Goal: Complete application form

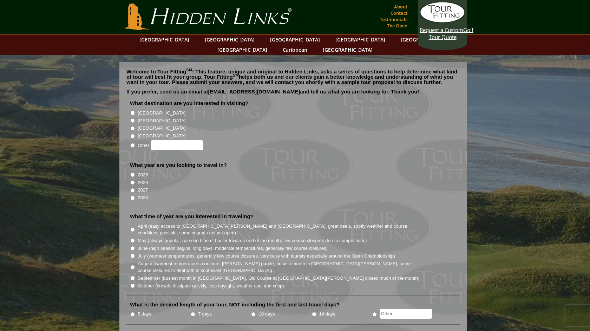
click at [131, 111] on input "[GEOGRAPHIC_DATA]" at bounding box center [132, 113] width 5 height 5
radio input "true"
click at [134, 180] on input "2026" at bounding box center [132, 182] width 5 height 5
radio input "true"
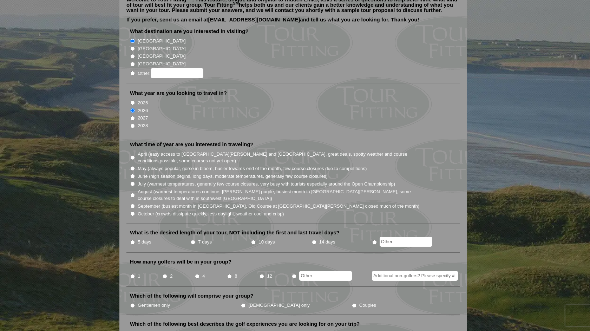
scroll to position [73, 0]
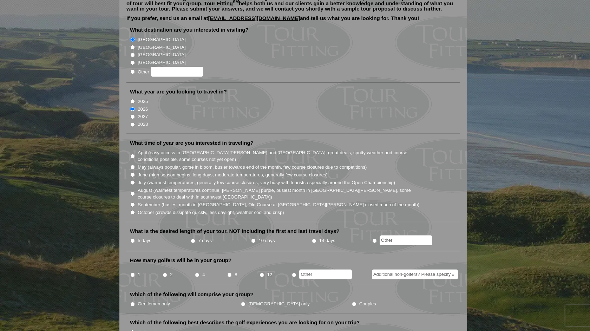
click at [192, 238] on input "7 days" at bounding box center [193, 240] width 5 height 5
radio input "true"
click at [231, 272] on input "8" at bounding box center [229, 274] width 5 height 5
radio input "true"
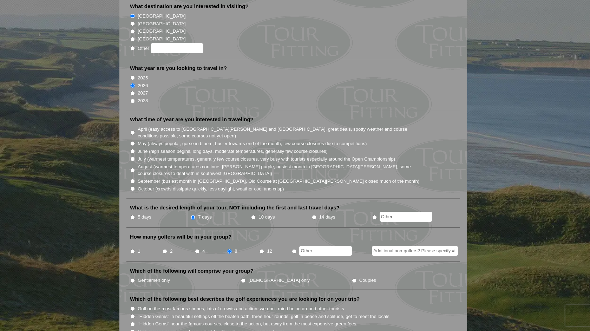
scroll to position [102, 0]
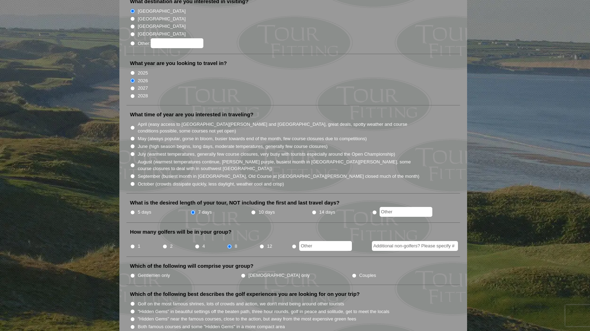
click at [133, 273] on input "Gentlemen only" at bounding box center [132, 275] width 5 height 5
radio input "true"
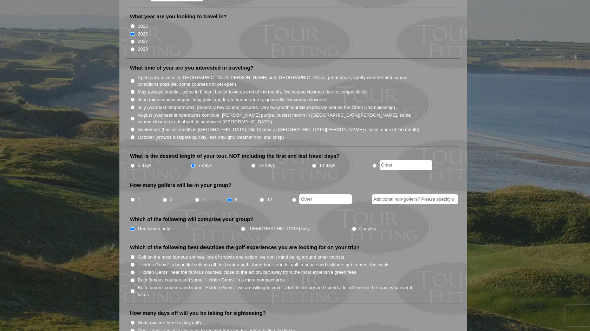
scroll to position [167, 0]
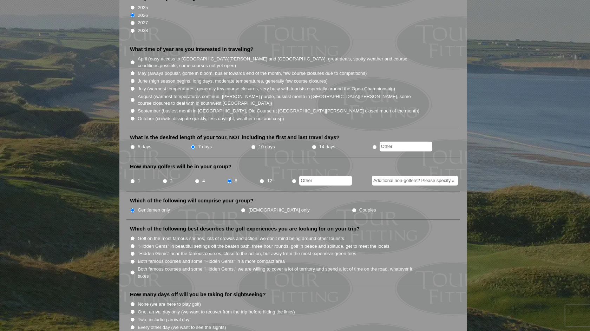
click at [132, 236] on input "Golf on the most famous shrines, lots of crowds and action, we don't mind being…" at bounding box center [132, 238] width 5 height 5
radio input "true"
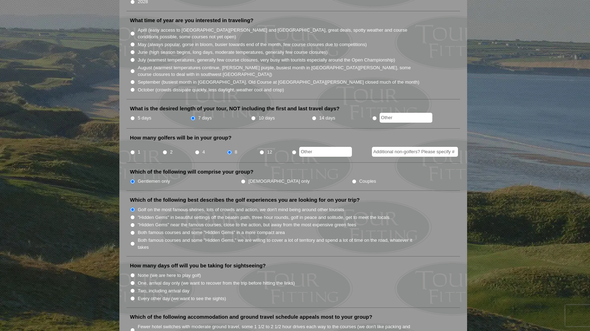
scroll to position [200, 0]
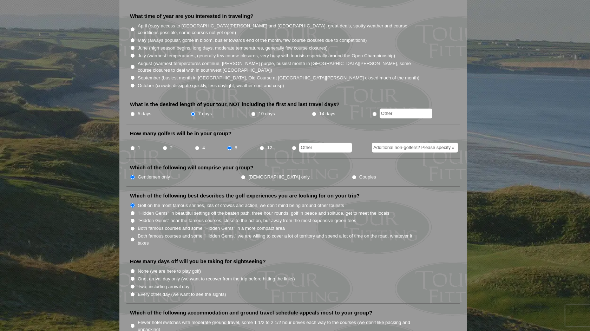
click at [135, 267] on li "None (we are here to play golf)" at bounding box center [296, 271] width 332 height 8
click at [133, 269] on input "None (we are here to play golf)" at bounding box center [132, 271] width 5 height 5
radio input "true"
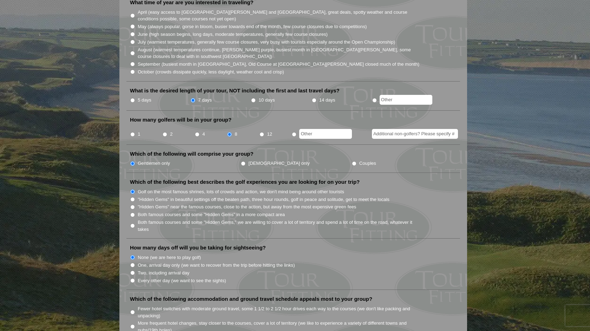
scroll to position [217, 0]
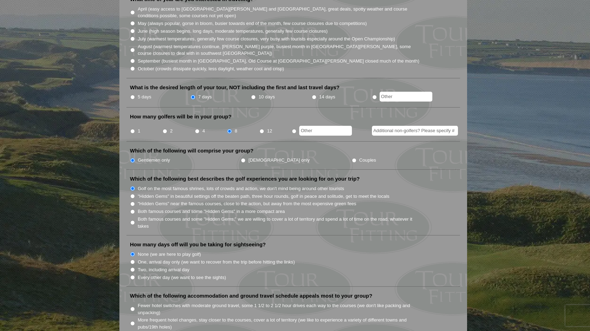
click at [132, 194] on input ""Hidden Gems" in beautiful settings off the beaten path, three hour rounds, gol…" at bounding box center [132, 196] width 5 height 5
radio input "true"
click at [132, 186] on input "Golf on the most famous shrines, lots of crowds and action, we don't mind being…" at bounding box center [132, 188] width 5 height 5
radio input "true"
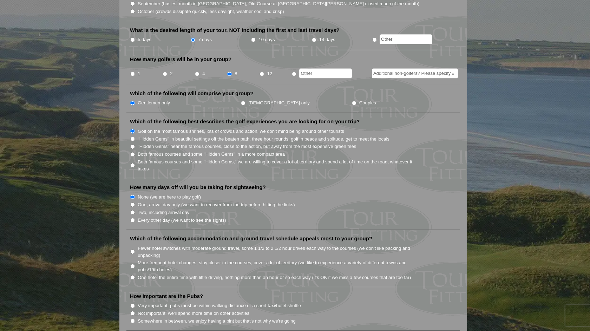
scroll to position [285, 0]
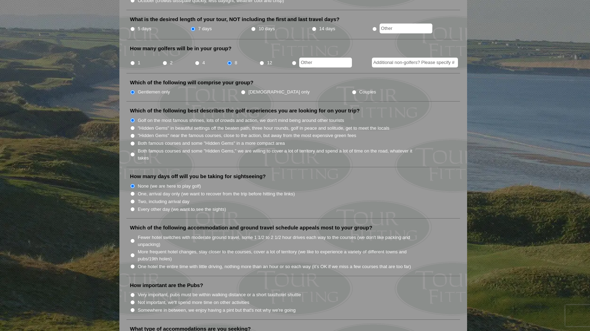
click at [134, 238] on input "Fewer hotel switches with moderate ground travel, some 1 1/2 to 2 1/2 hour driv…" at bounding box center [132, 240] width 5 height 5
radio input "true"
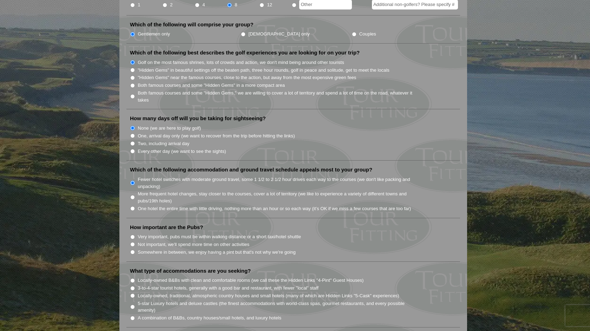
scroll to position [346, 0]
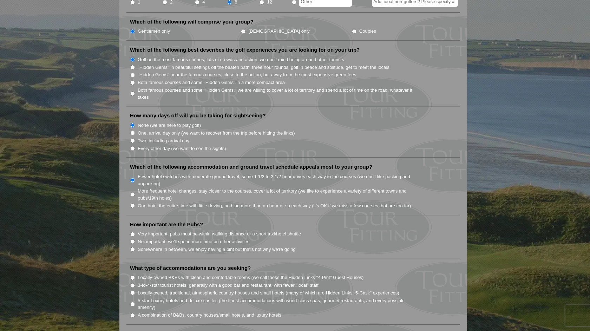
click at [134, 247] on input "Somewhere in between, we enjoy having a pint but that's not why we're going" at bounding box center [132, 249] width 5 height 5
radio input "true"
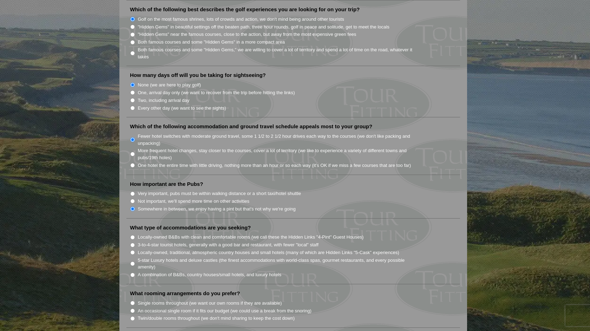
scroll to position [387, 0]
click at [132, 242] on input "3-to-4-star tourist hotels, generally with a good bar and restaurant, with fewe…" at bounding box center [132, 244] width 5 height 5
radio input "true"
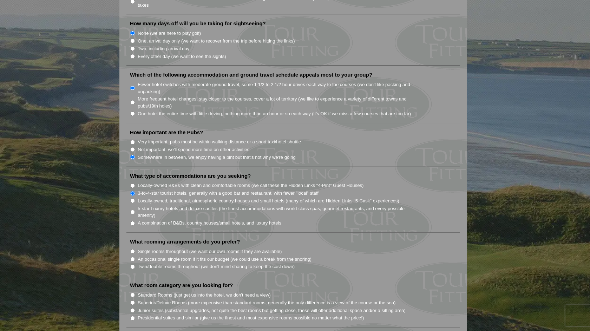
scroll to position [439, 0]
click at [132, 263] on input "Twin/double rooms throughout (we don't mind sharing to keep the cost down)" at bounding box center [132, 265] width 5 height 5
radio input "true"
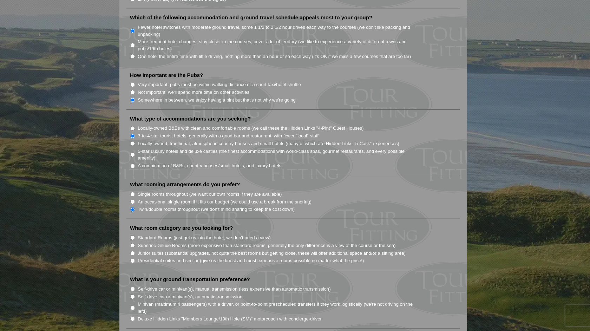
scroll to position [503, 0]
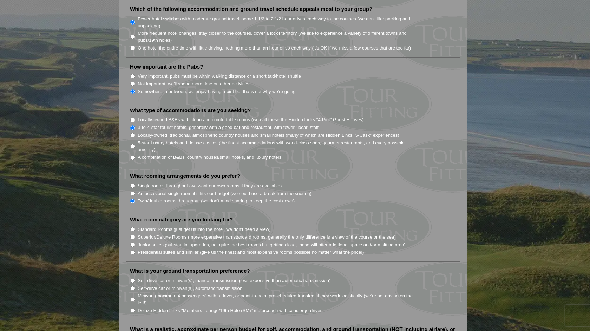
click at [132, 235] on input "Superior/Deluxe Rooms (more expensive than standard rooms, generally the only d…" at bounding box center [132, 237] width 5 height 5
radio input "true"
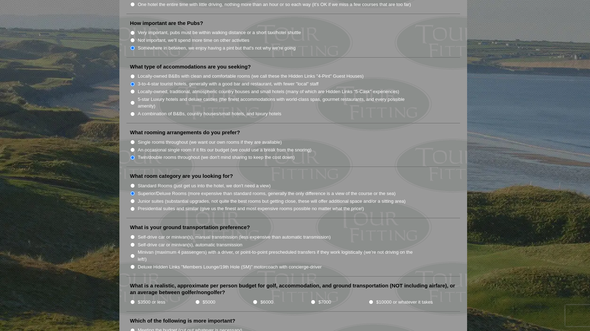
scroll to position [549, 0]
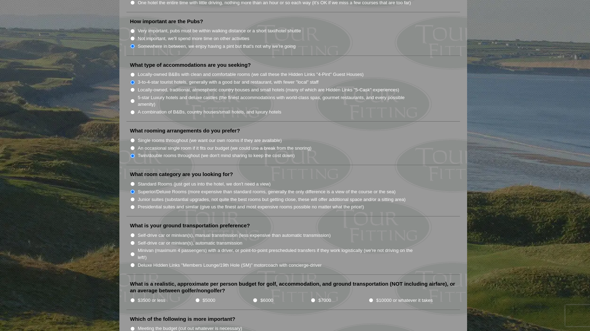
click at [132, 263] on input "Deluxe Hidden Links "Members Lounge/19th Hole (SM)" motorcoach with concierge-d…" at bounding box center [132, 265] width 5 height 5
radio input "true"
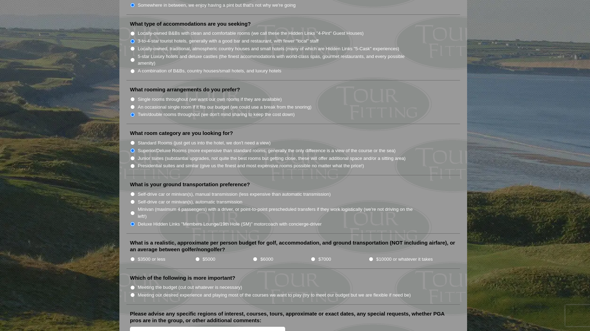
scroll to position [592, 0]
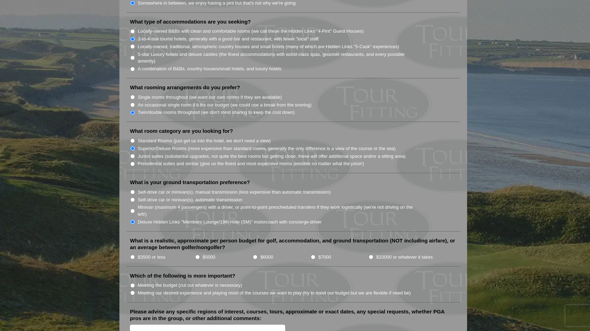
click at [256, 255] on input "$6000" at bounding box center [255, 257] width 5 height 5
radio input "true"
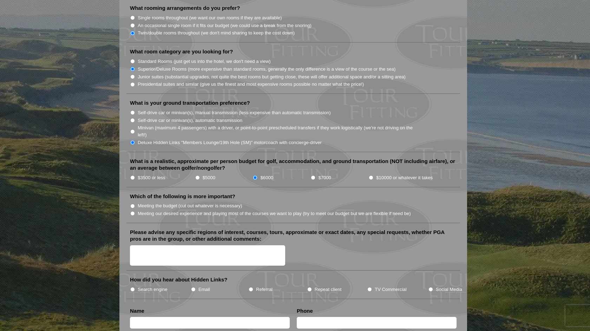
scroll to position [672, 0]
click at [169, 245] on textarea "Please advise any specific regions of interest, courses, tours, approximate or …" at bounding box center [207, 255] width 155 height 21
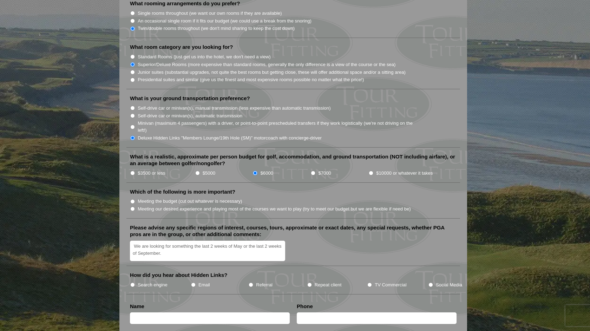
scroll to position [677, 0]
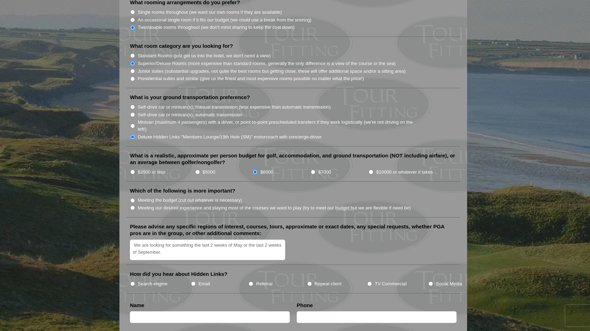
type textarea "We are looking for something the last 2 weeks of May or the last 2 weeks of Sep…"
click at [133, 281] on input "Search engine" at bounding box center [132, 283] width 5 height 5
radio input "true"
click at [257, 311] on input "text" at bounding box center [210, 317] width 160 height 12
type input "Herb Harvey"
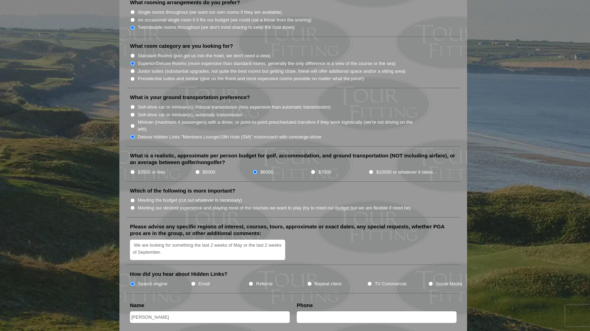
type input "6178380536"
type input "hharvey1967@gmail.com"
type input "Naples"
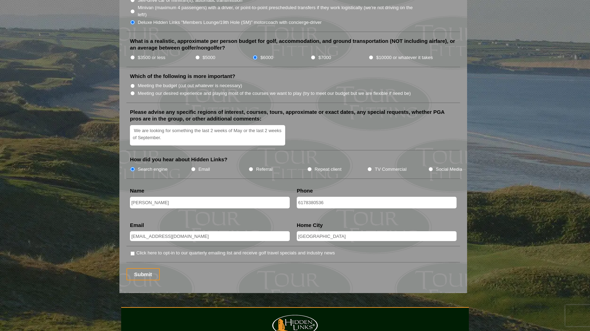
scroll to position [798, 0]
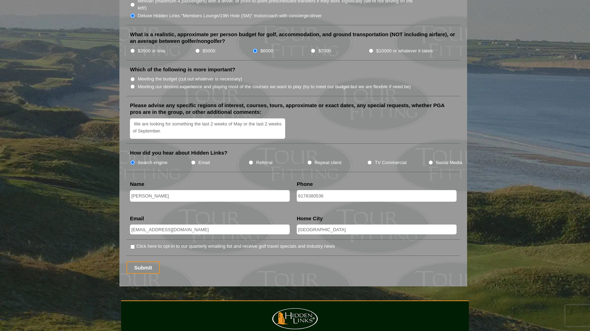
click at [132, 244] on input "Click here to opt-in to our quarterly emailing list and receive golf travel spe…" at bounding box center [132, 246] width 5 height 5
checkbox input "true"
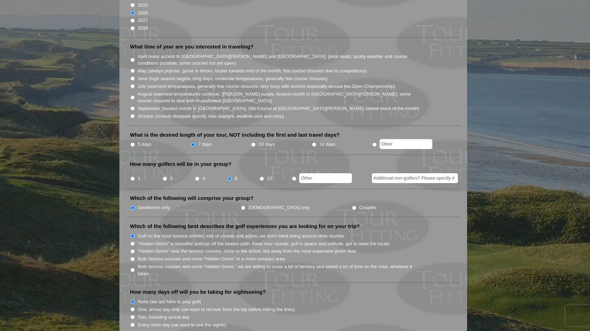
scroll to position [169, 0]
click at [133, 69] on input "May (always popular, gorse in bloom, busier towards end of the month, few cours…" at bounding box center [132, 71] width 5 height 5
radio input "true"
click at [133, 107] on input "September (busiest month in Ireland, Old Course at St. Andrews closed much of t…" at bounding box center [132, 109] width 5 height 5
radio input "true"
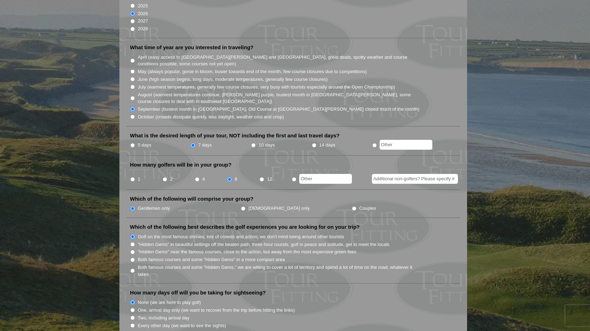
click at [132, 69] on input "May (always popular, gorse in bloom, busier towards end of the month, few cours…" at bounding box center [132, 71] width 5 height 5
radio input "true"
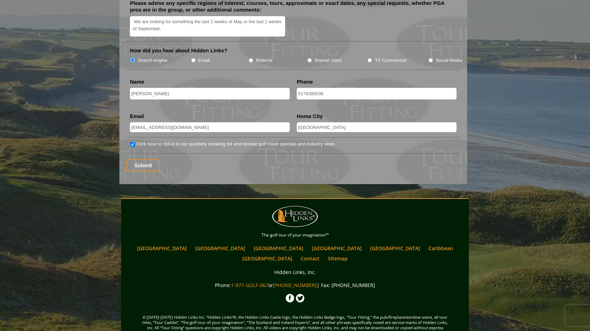
scroll to position [906, 0]
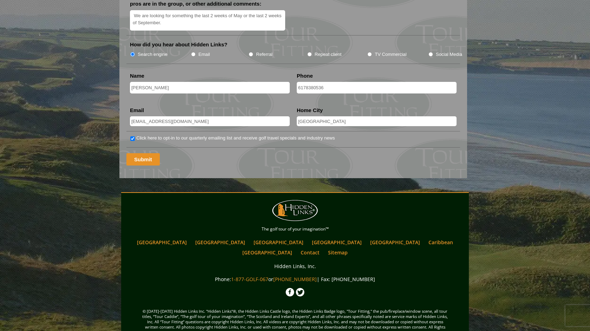
click at [146, 153] on input "Submit" at bounding box center [142, 159] width 33 height 12
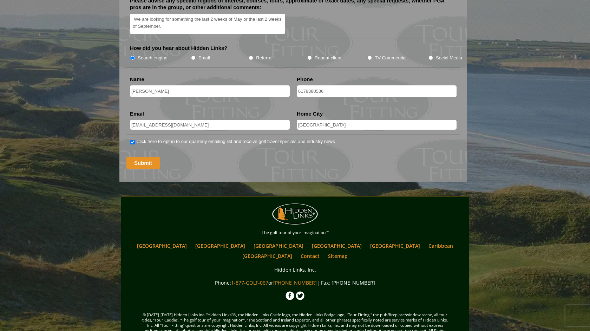
scroll to position [706, 0]
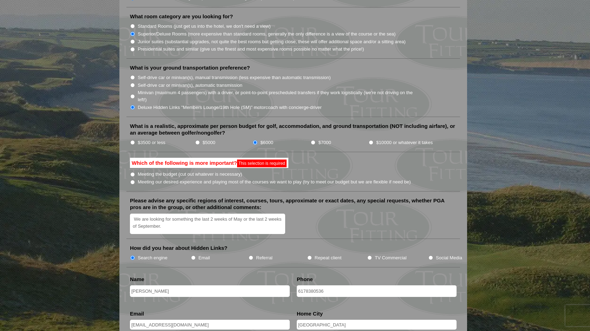
click at [132, 172] on input "Meeting the budget (cut out whatever is necessary)" at bounding box center [132, 174] width 5 height 5
radio input "true"
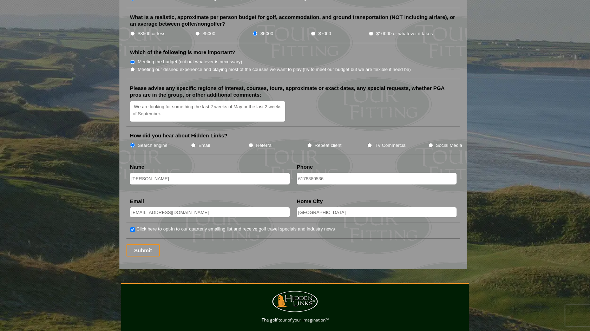
scroll to position [836, 0]
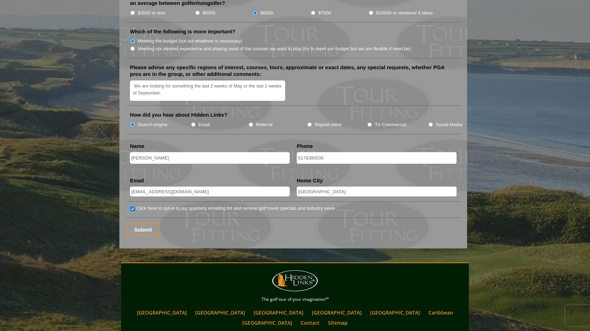
click at [132, 46] on input "Meeting our desired experience and playing most of the courses we want to play …" at bounding box center [132, 48] width 5 height 5
radio input "true"
click at [147, 223] on input "Submit" at bounding box center [142, 229] width 33 height 12
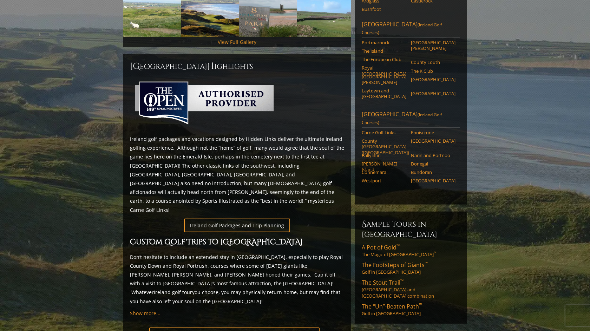
scroll to position [258, 0]
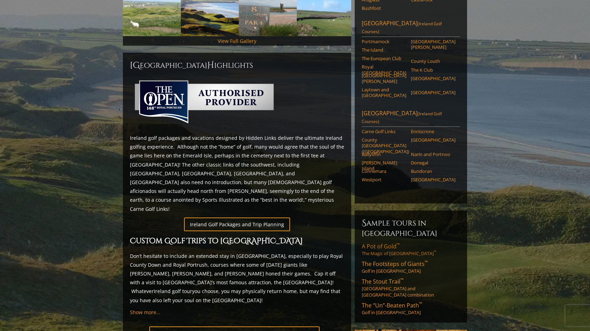
click at [403, 242] on link "A Pot of Gold ™ The Magic of [GEOGRAPHIC_DATA] ™" at bounding box center [411, 249] width 98 height 14
